Goal: Communication & Community: Answer question/provide support

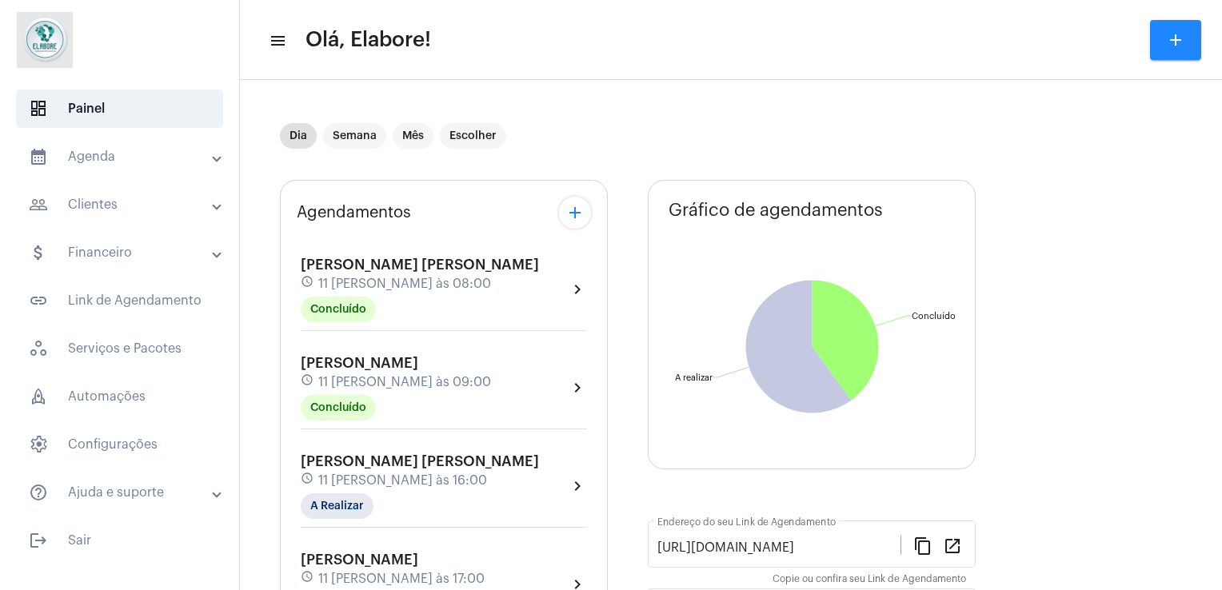
click at [484, 522] on div "[PERSON_NAME] [PERSON_NAME] schedule 11 [PERSON_NAME] às 16:00 A Realizar chevr…" at bounding box center [444, 490] width 294 height 82
click at [435, 492] on div "[PERSON_NAME] [PERSON_NAME] schedule 11 [PERSON_NAME] às 16:00 A Realizar" at bounding box center [420, 486] width 238 height 66
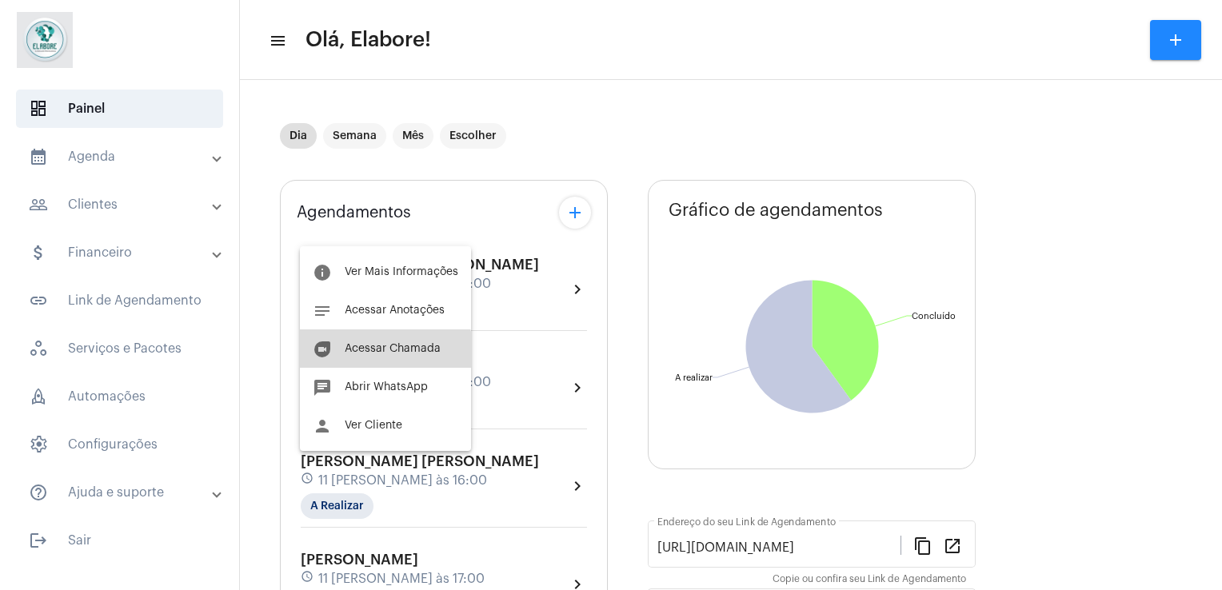
click at [345, 367] on button "duo [PERSON_NAME]" at bounding box center [385, 348] width 171 height 38
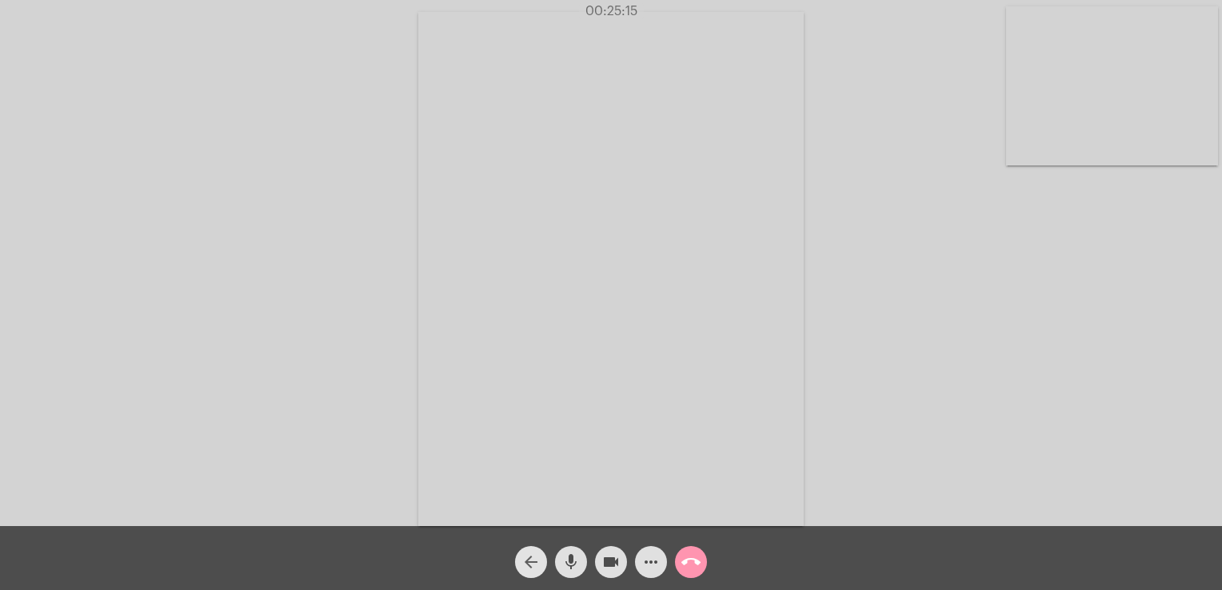
click at [528, 576] on span "arrow_back" at bounding box center [530, 562] width 19 height 32
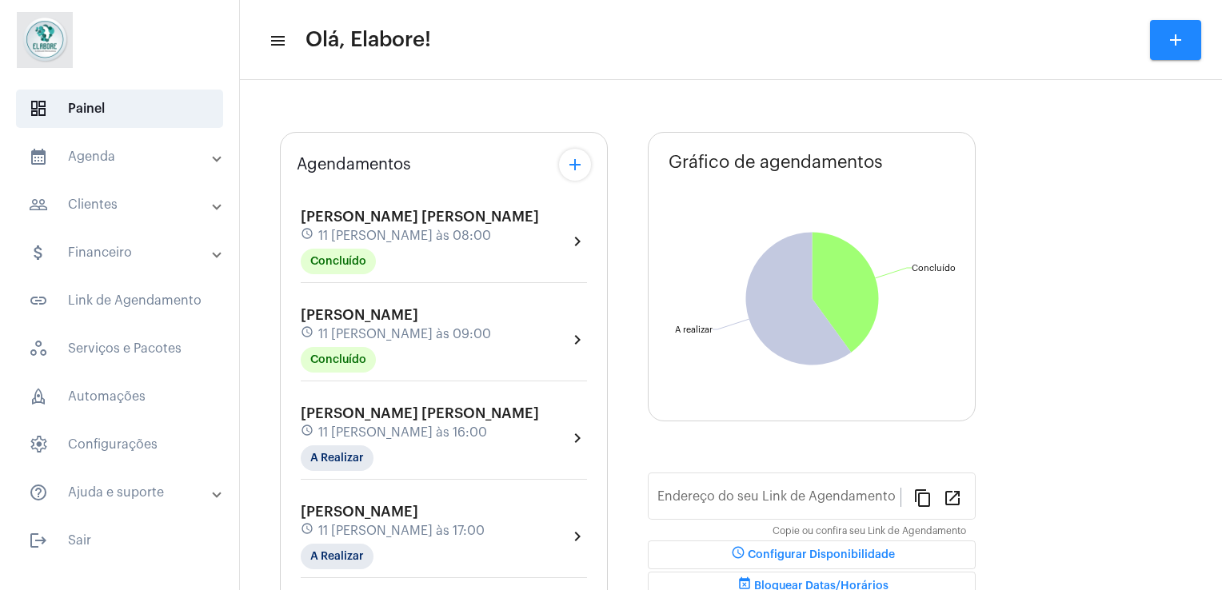
click at [411, 444] on div "[PERSON_NAME] [PERSON_NAME] schedule 11 [PERSON_NAME] às 16:00 A Realizar" at bounding box center [420, 438] width 238 height 66
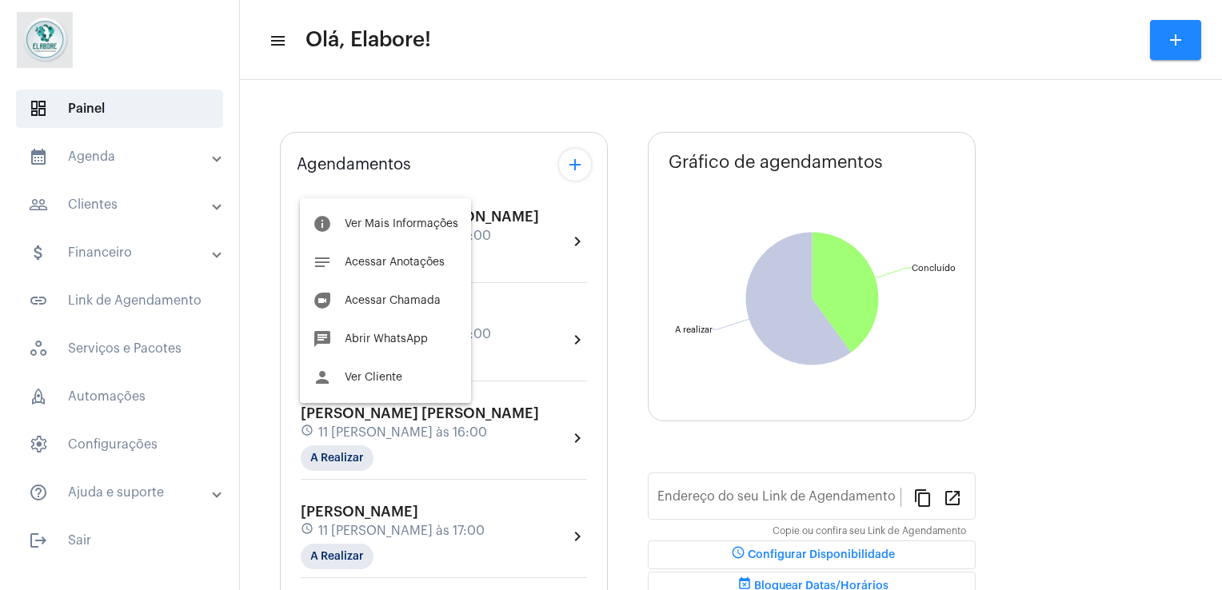
type input "[URL][DOMAIN_NAME]"
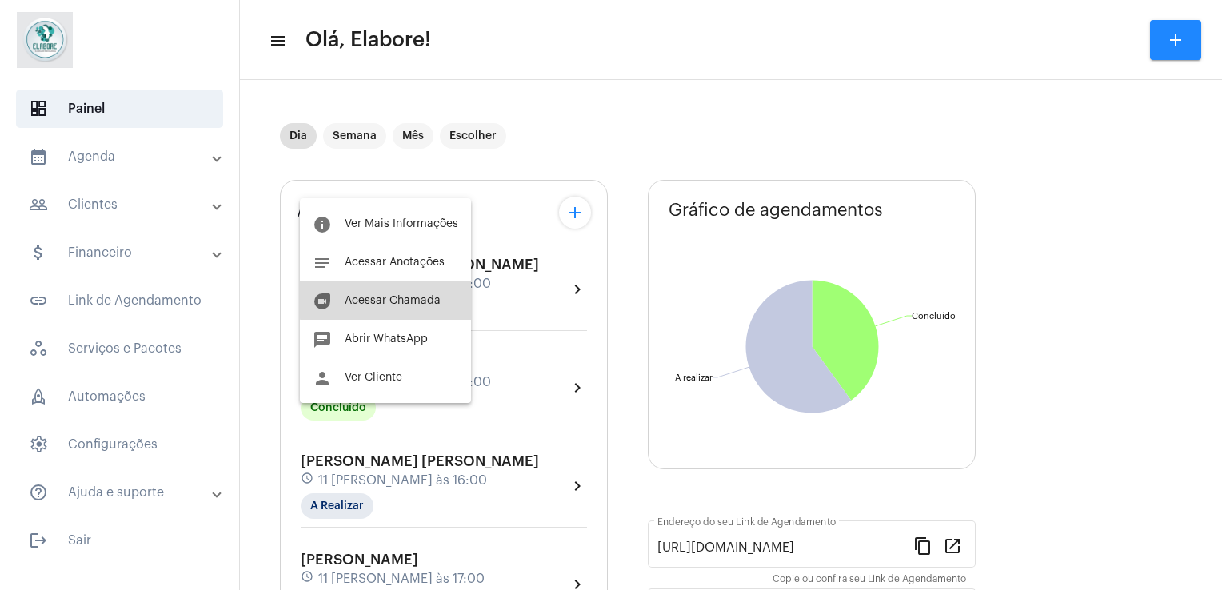
click at [390, 295] on span "Acessar Chamada" at bounding box center [393, 300] width 96 height 11
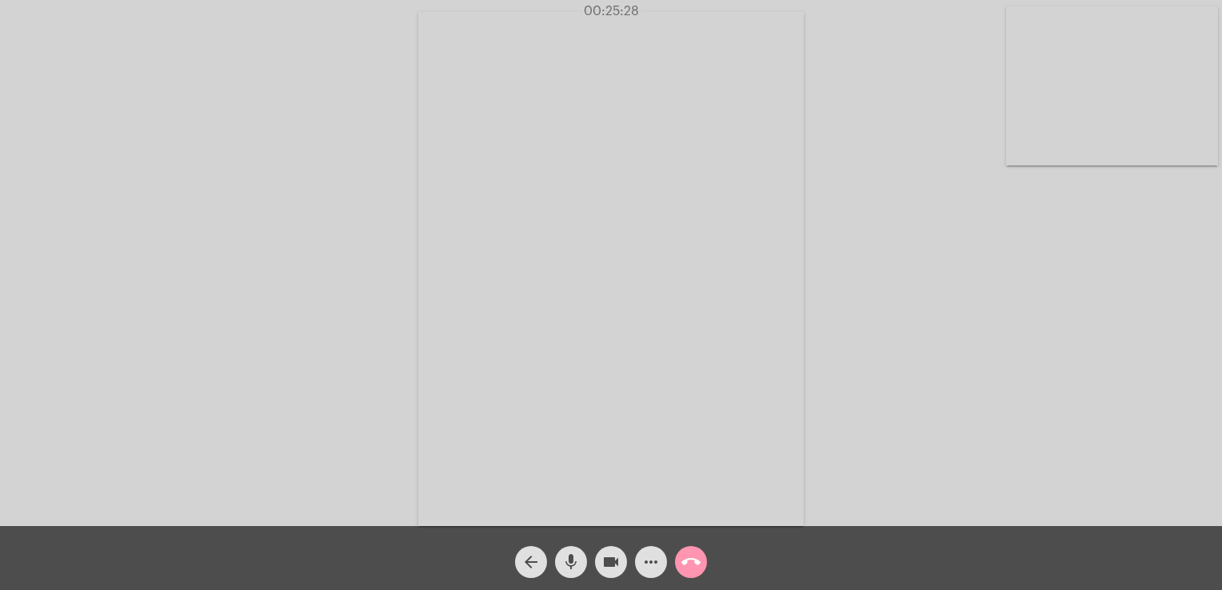
click at [647, 353] on video at bounding box center [610, 269] width 385 height 514
click at [647, 353] on video at bounding box center [845, 267] width 587 height 440
click at [380, 315] on div "Acessando Câmera e Microfone..." at bounding box center [611, 265] width 1218 height 526
click at [185, 248] on video at bounding box center [214, 267] width 212 height 283
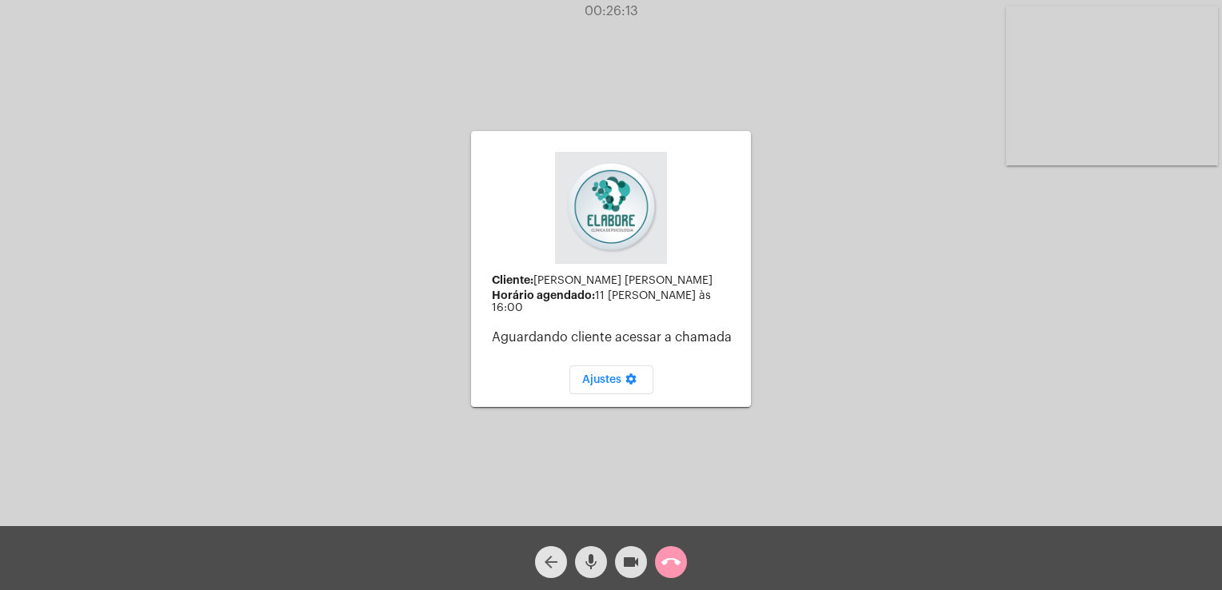
click at [550, 555] on mat-icon "arrow_back" at bounding box center [550, 561] width 19 height 19
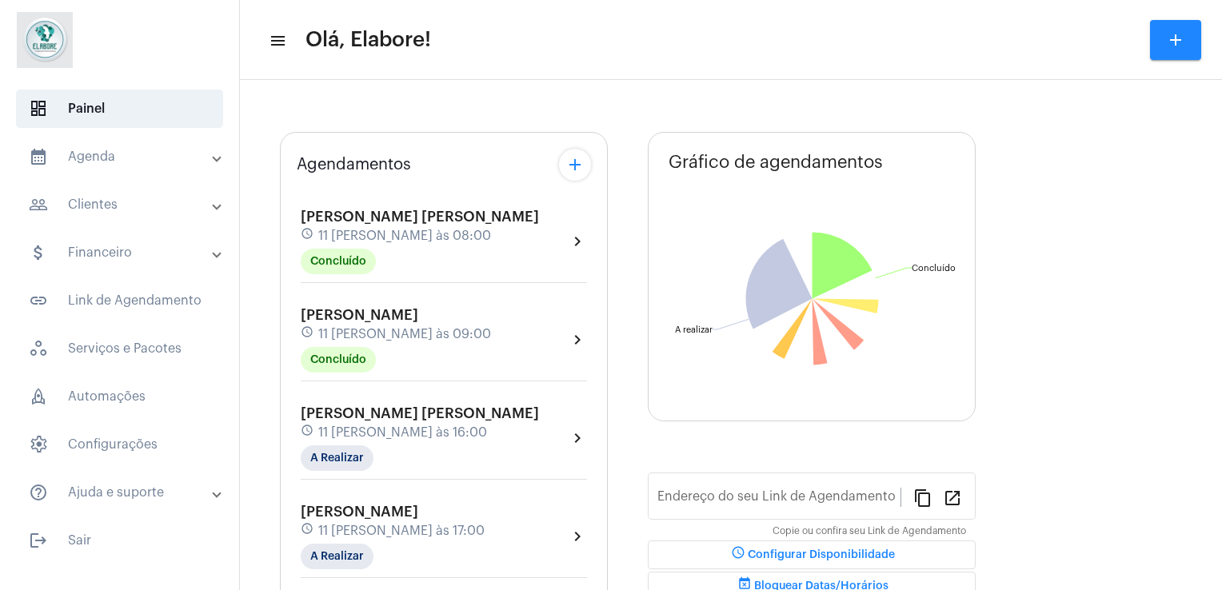
type input "[URL][DOMAIN_NAME]"
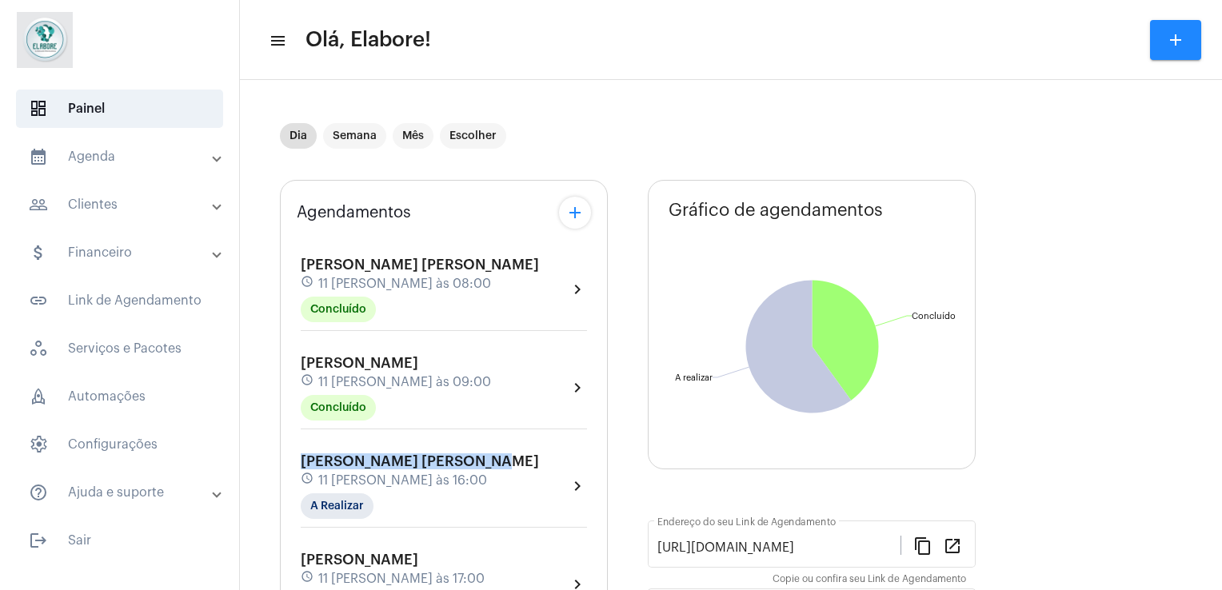
drag, startPoint x: 460, startPoint y: 401, endPoint x: 477, endPoint y: 458, distance: 59.4
click at [477, 458] on div "[PERSON_NAME] [PERSON_NAME] schedule 11 [PERSON_NAME] às 08:00 Concluído chevro…" at bounding box center [444, 486] width 294 height 499
click at [477, 458] on span "[PERSON_NAME] [PERSON_NAME]" at bounding box center [420, 461] width 238 height 14
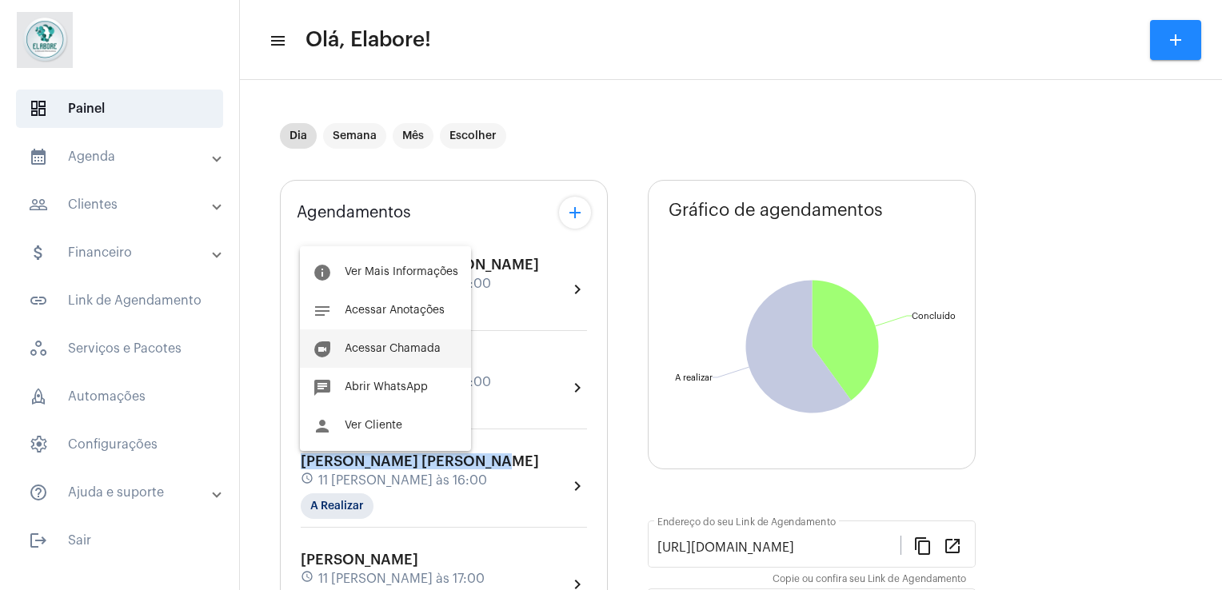
click at [374, 342] on button "duo [PERSON_NAME]" at bounding box center [385, 348] width 171 height 38
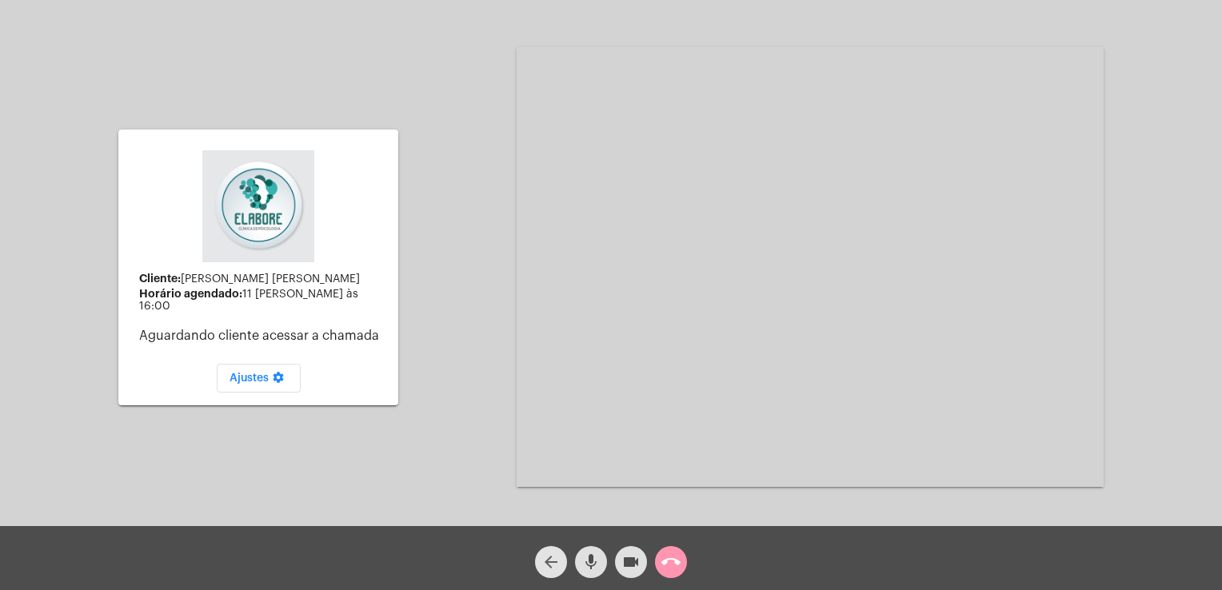
click at [552, 570] on mat-icon "arrow_back" at bounding box center [550, 561] width 19 height 19
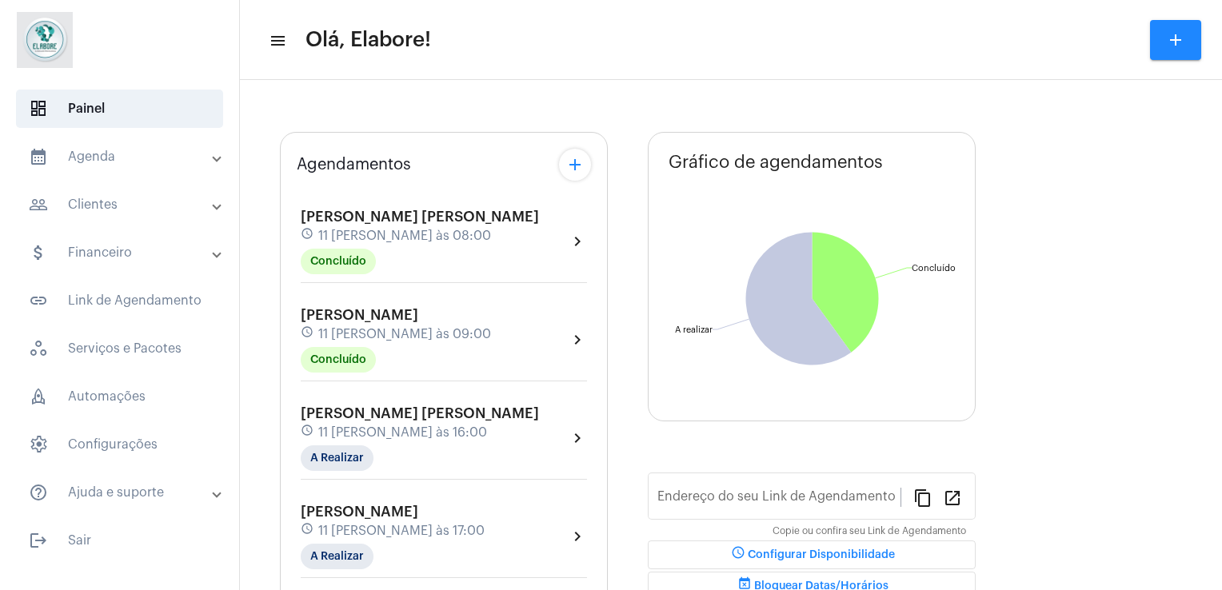
click at [489, 437] on div "schedule 11 [PERSON_NAME] às 16:00" at bounding box center [420, 433] width 238 height 18
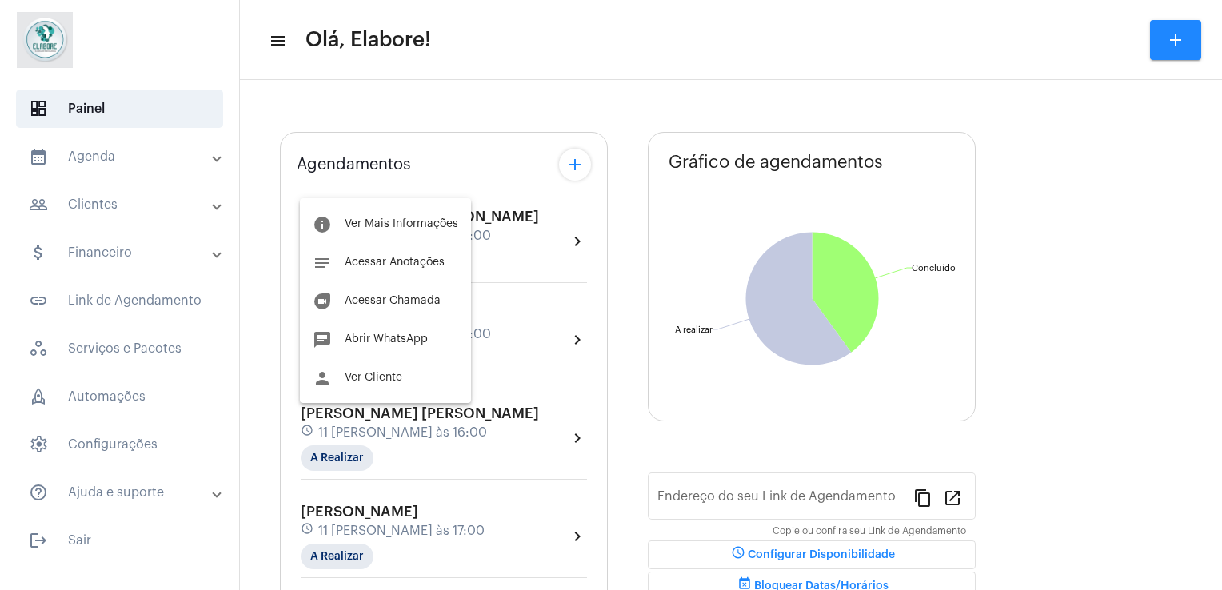
type input "[URL][DOMAIN_NAME]"
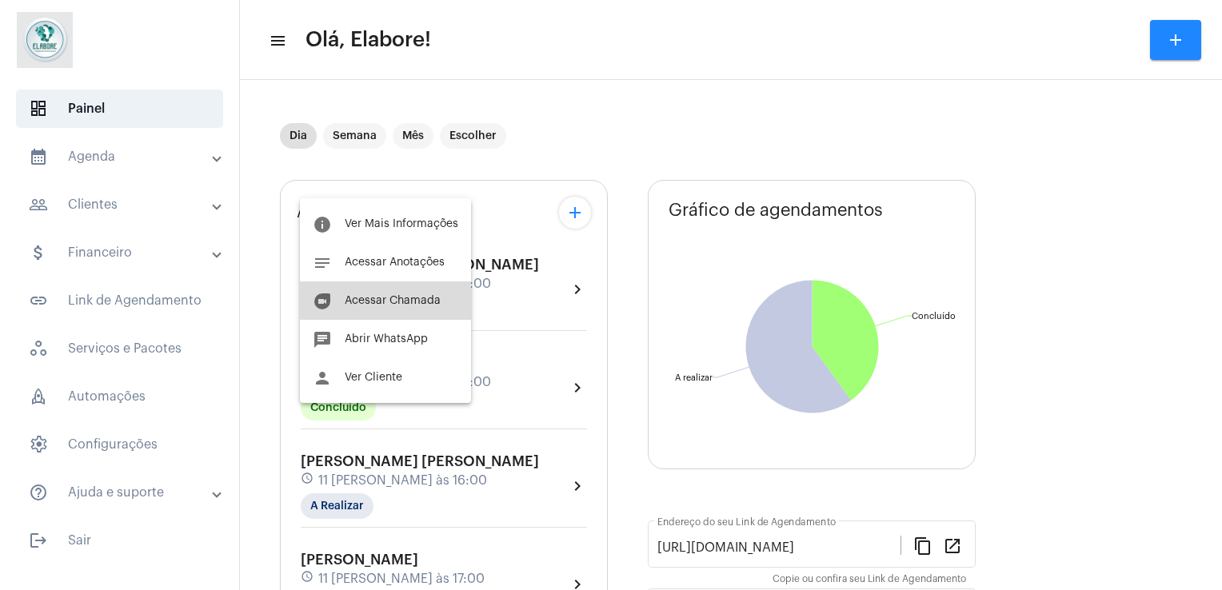
click at [409, 290] on button "duo [PERSON_NAME]" at bounding box center [385, 300] width 171 height 38
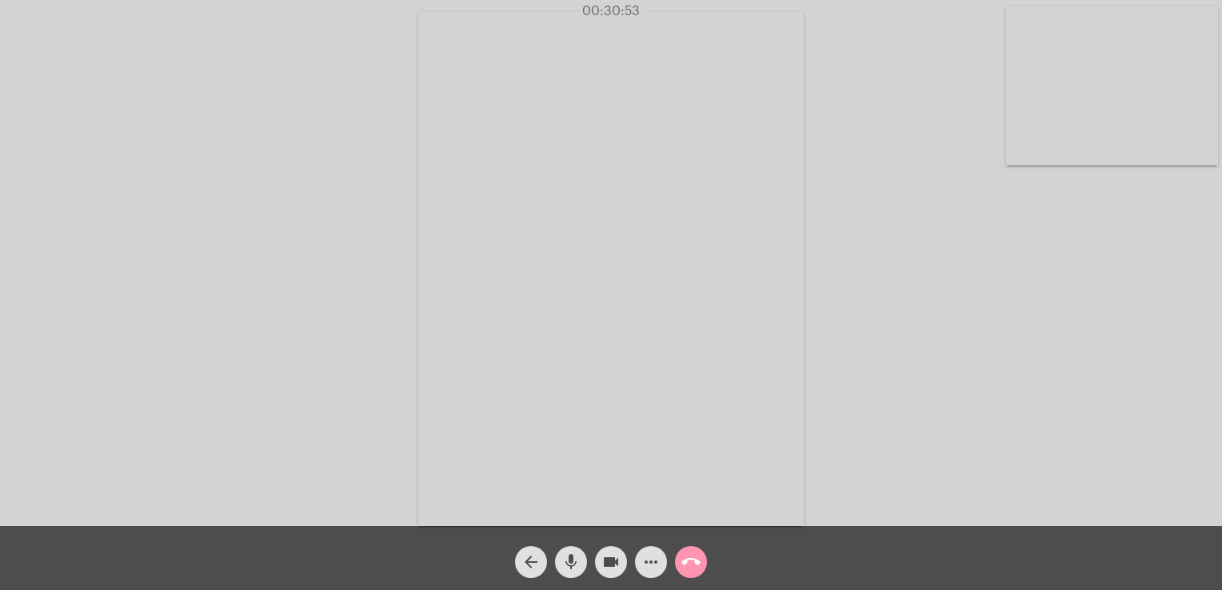
click at [758, 153] on video at bounding box center [610, 269] width 385 height 514
click at [758, 153] on video at bounding box center [845, 267] width 587 height 440
click at [533, 564] on mat-icon "arrow_back" at bounding box center [530, 561] width 19 height 19
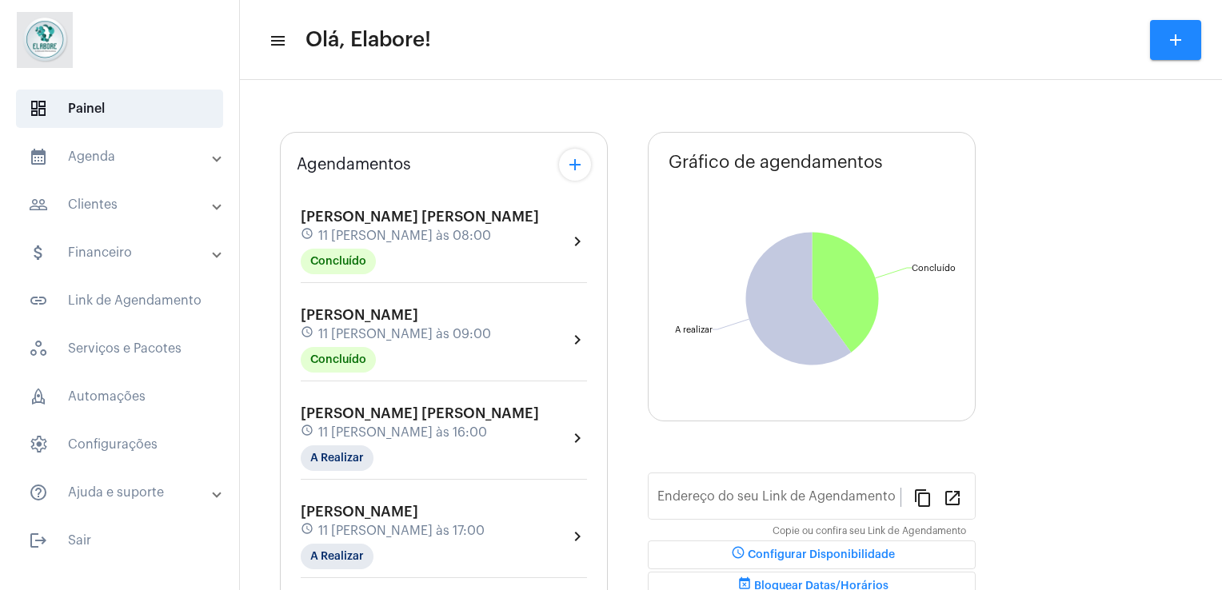
type input "[URL][DOMAIN_NAME]"
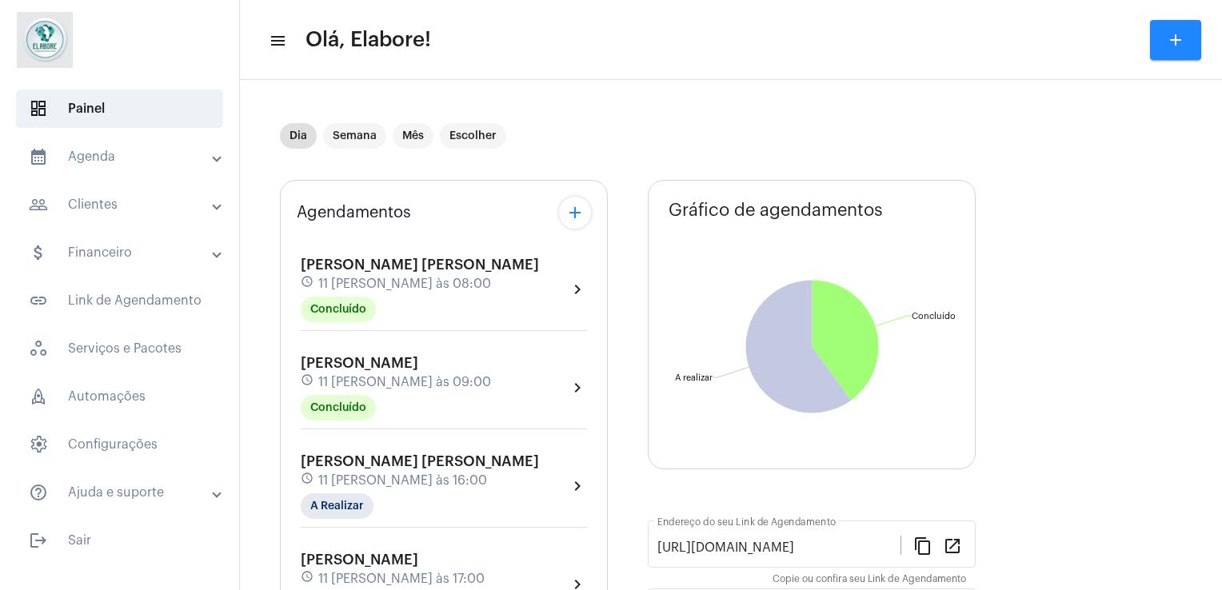
click at [495, 432] on div "[PERSON_NAME] [PERSON_NAME] schedule 11 [PERSON_NAME] às 08:00 Concluído chevro…" at bounding box center [444, 486] width 294 height 499
click at [496, 455] on span "[PERSON_NAME] [PERSON_NAME]" at bounding box center [420, 461] width 238 height 14
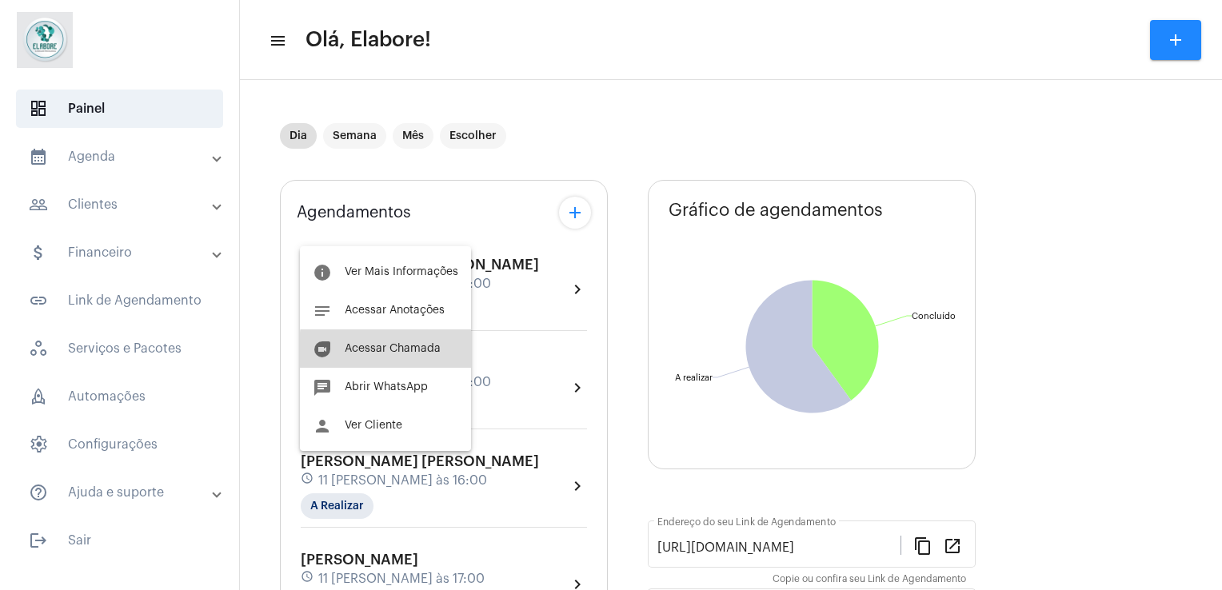
click at [443, 358] on button "duo [PERSON_NAME]" at bounding box center [385, 348] width 171 height 38
